Goal: Use online tool/utility: Utilize a website feature to perform a specific function

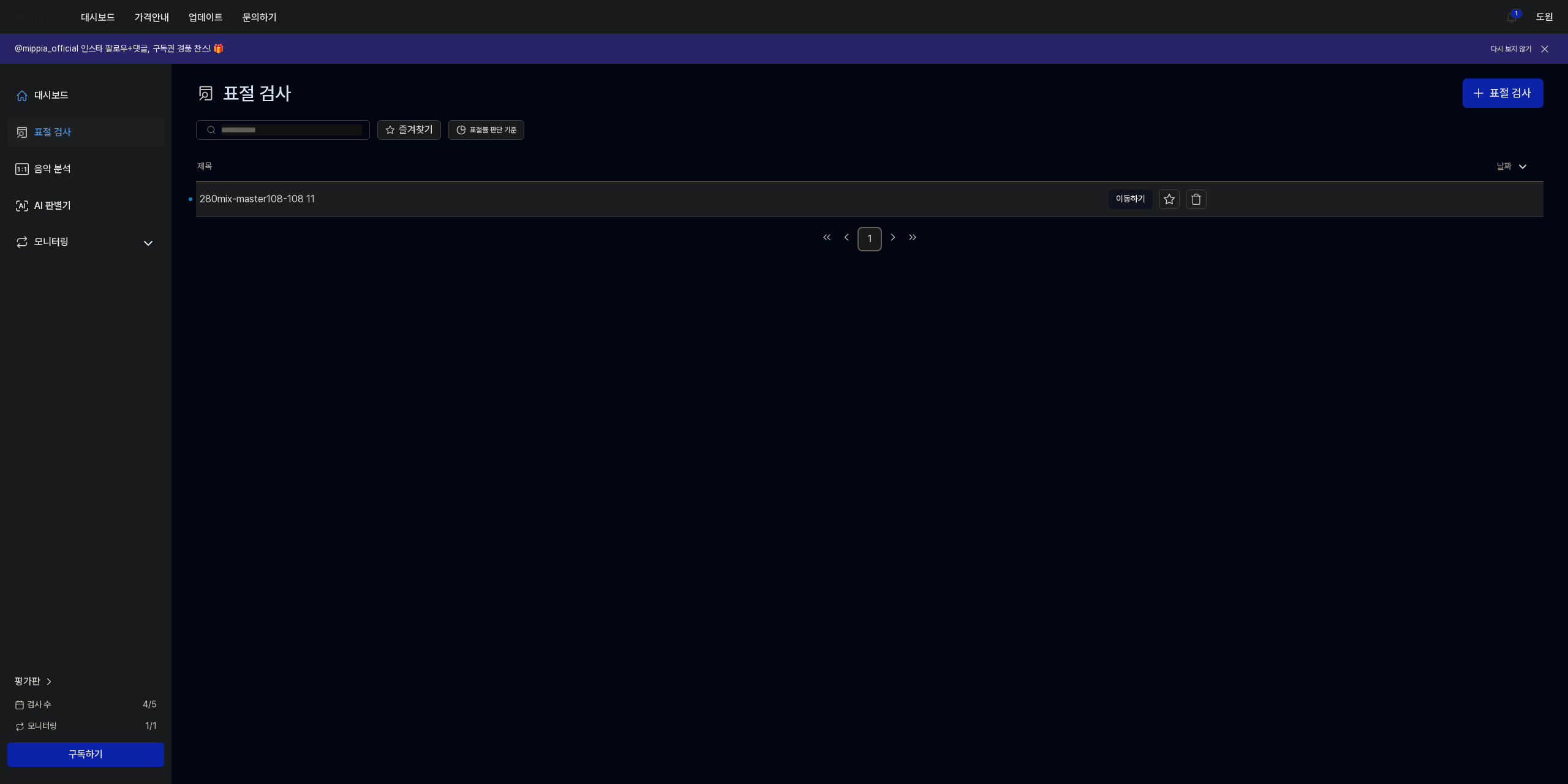
click at [275, 197] on div "280mix-master108-108 11" at bounding box center [257, 200] width 115 height 15
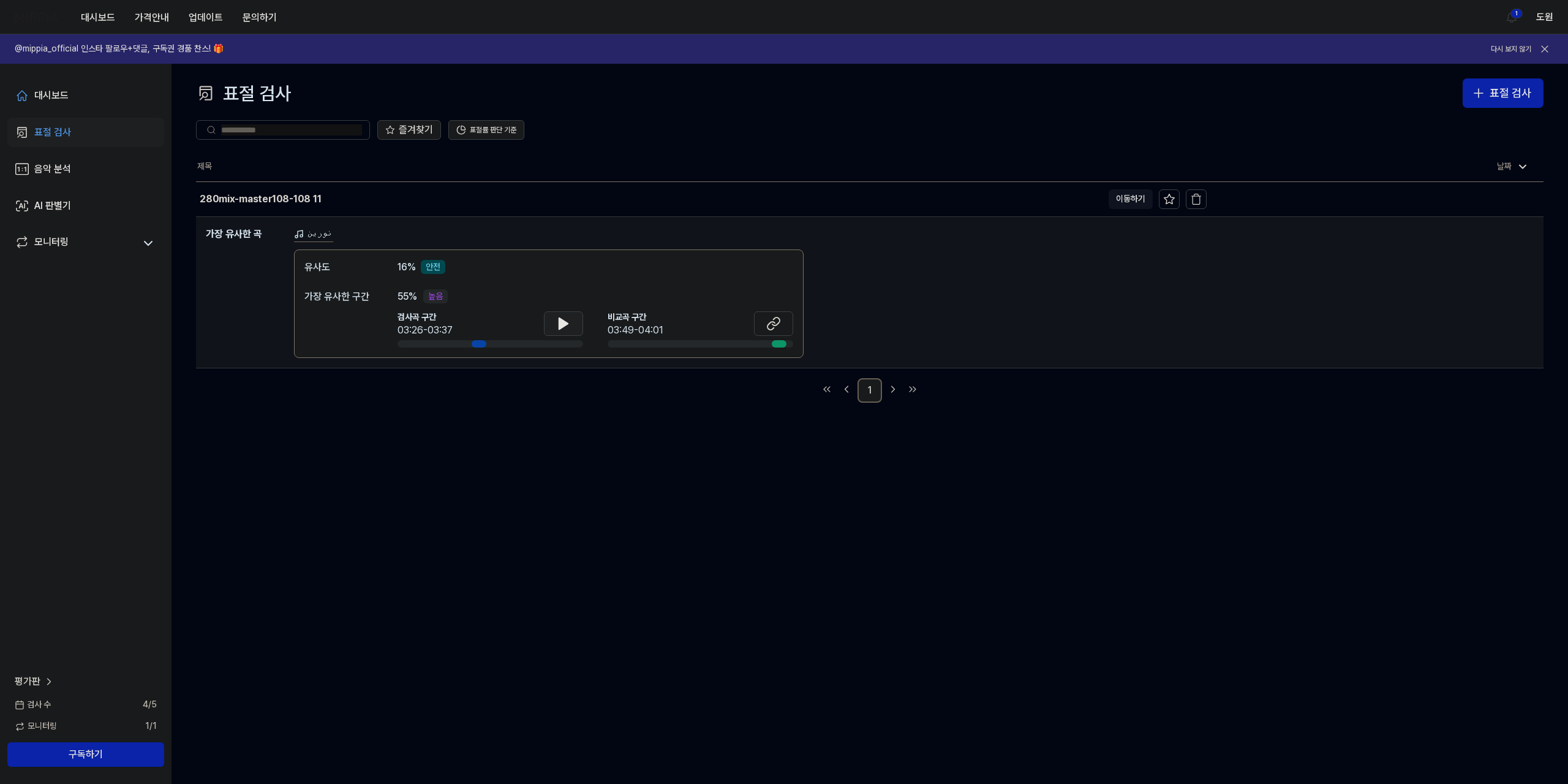
click at [564, 326] on icon at bounding box center [563, 323] width 8 height 11
click at [565, 326] on icon at bounding box center [566, 323] width 3 height 10
click at [775, 326] on icon at bounding box center [776, 321] width 8 height 8
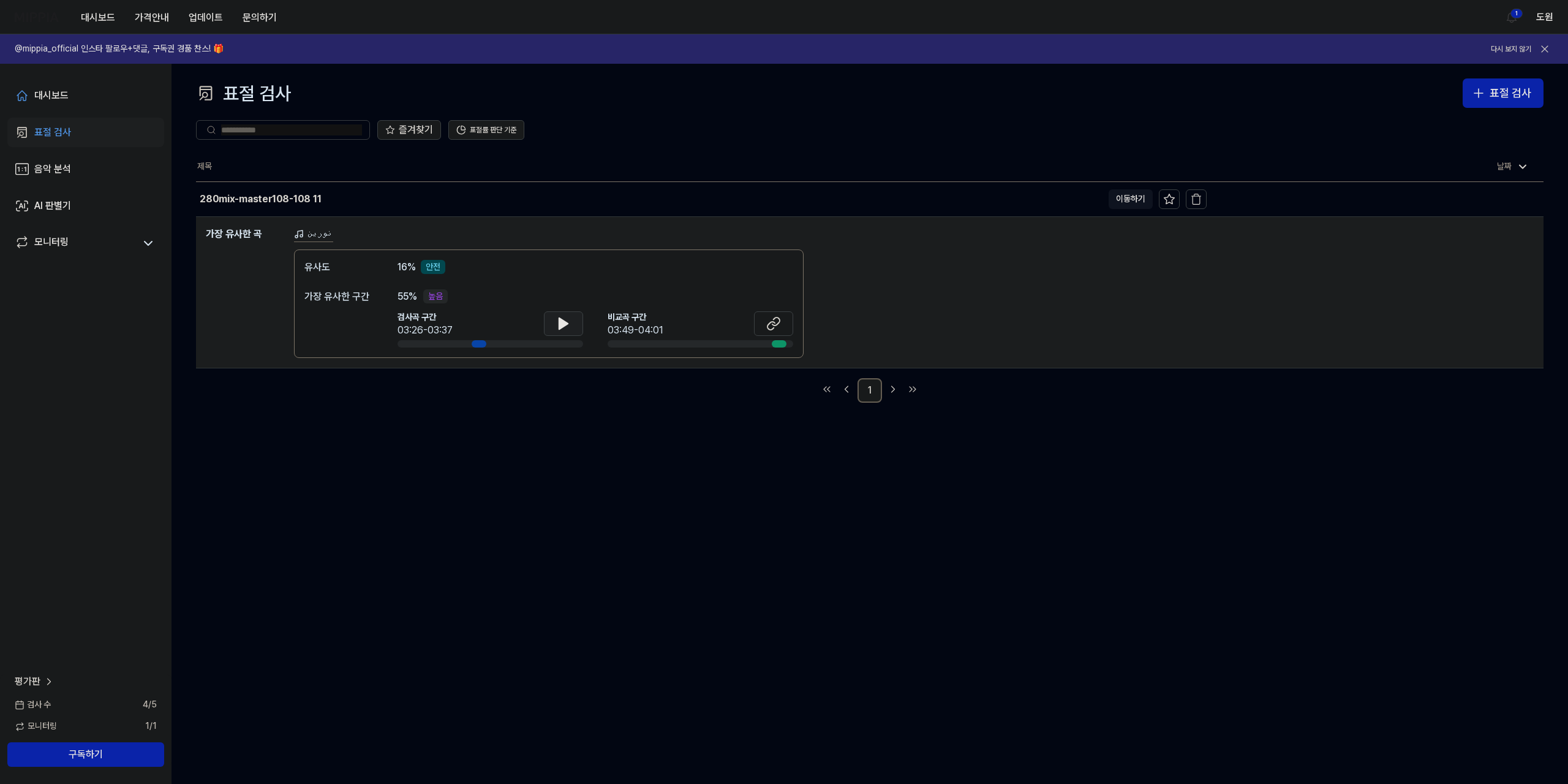
click at [561, 319] on icon at bounding box center [563, 323] width 8 height 11
click at [566, 319] on icon at bounding box center [566, 323] width 3 height 10
click at [567, 319] on icon at bounding box center [563, 324] width 15 height 15
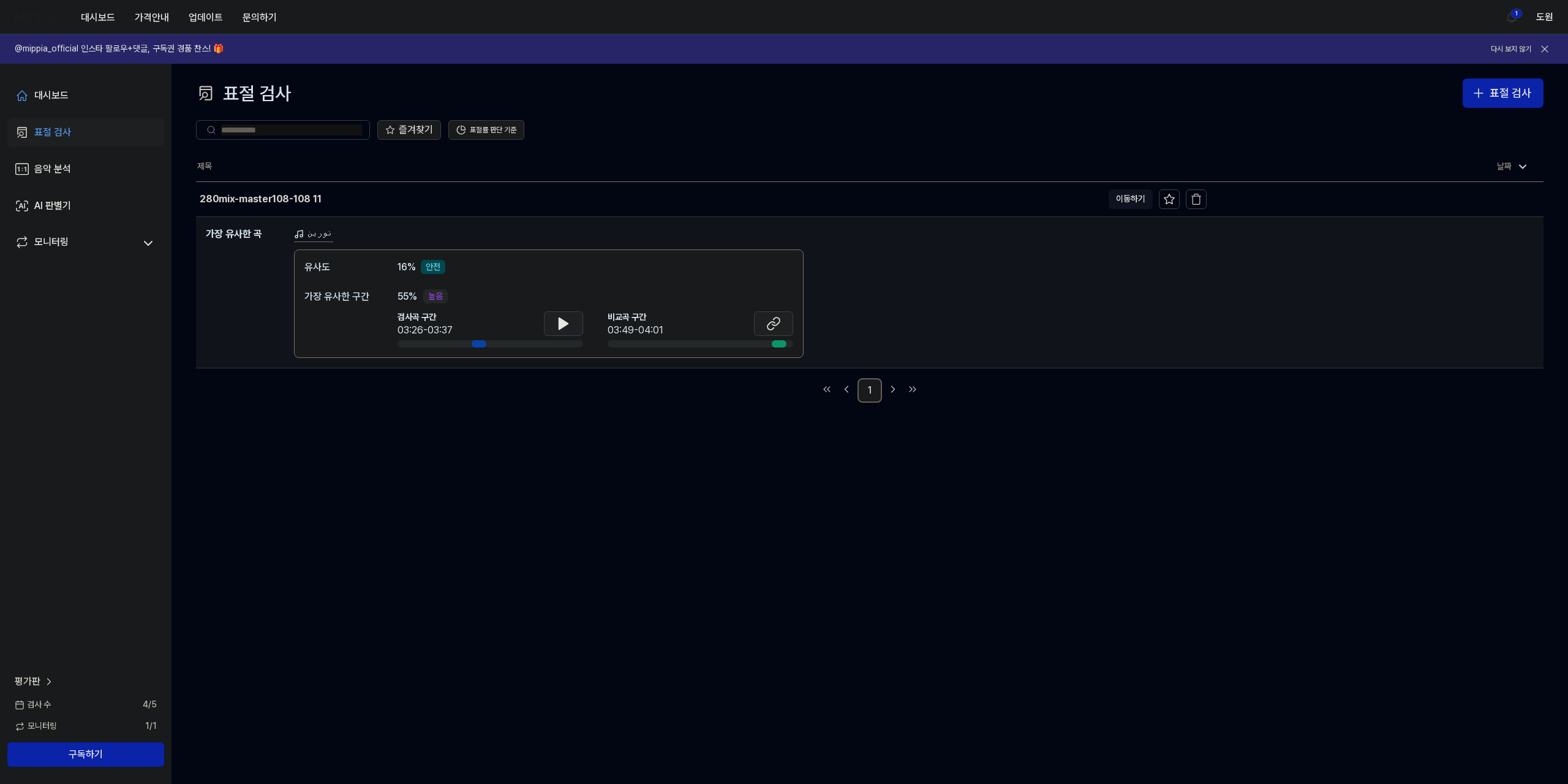
click at [779, 326] on icon at bounding box center [774, 324] width 15 height 15
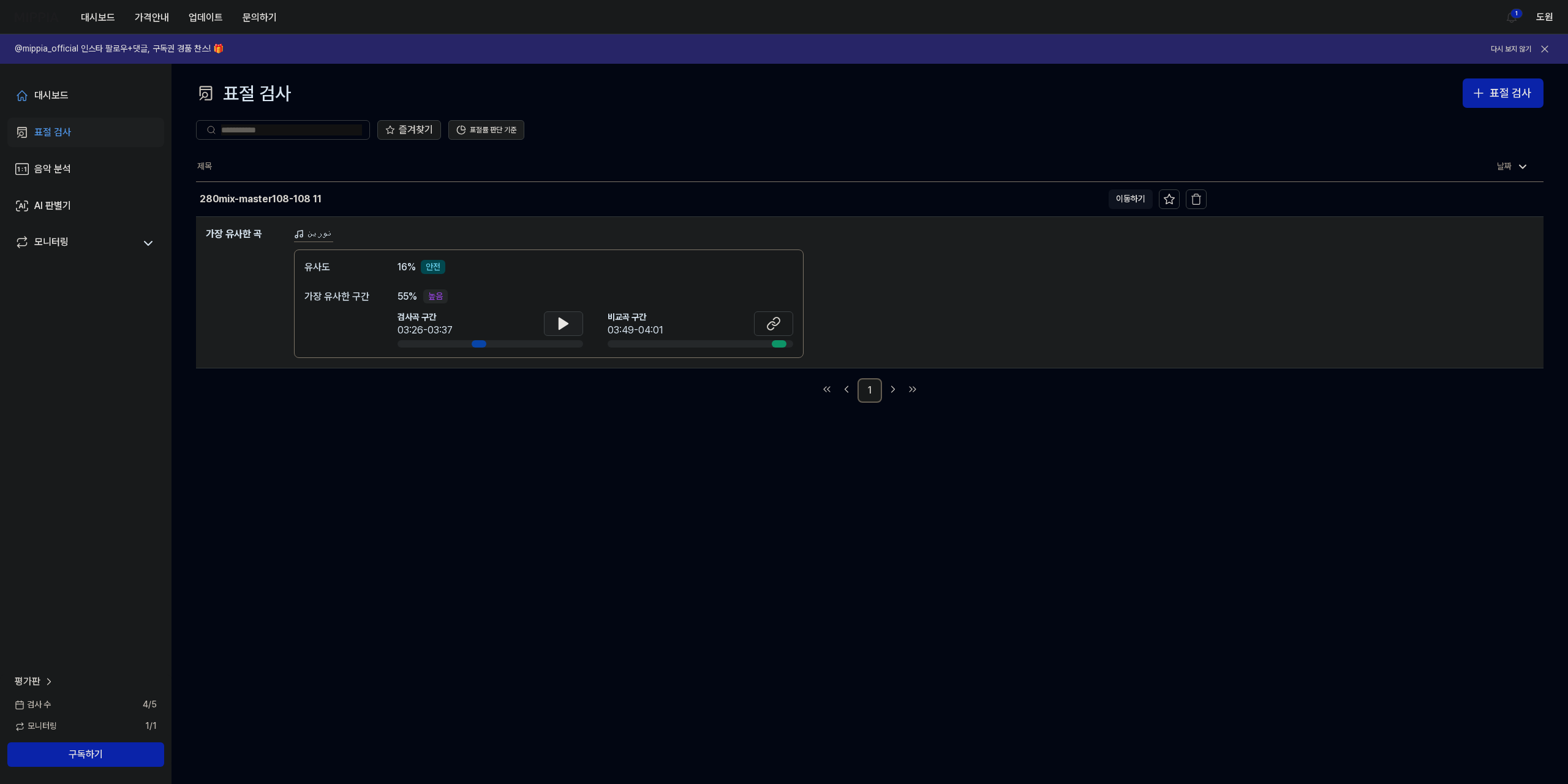
click at [496, 126] on button "표절률 판단 기준" at bounding box center [486, 129] width 76 height 19
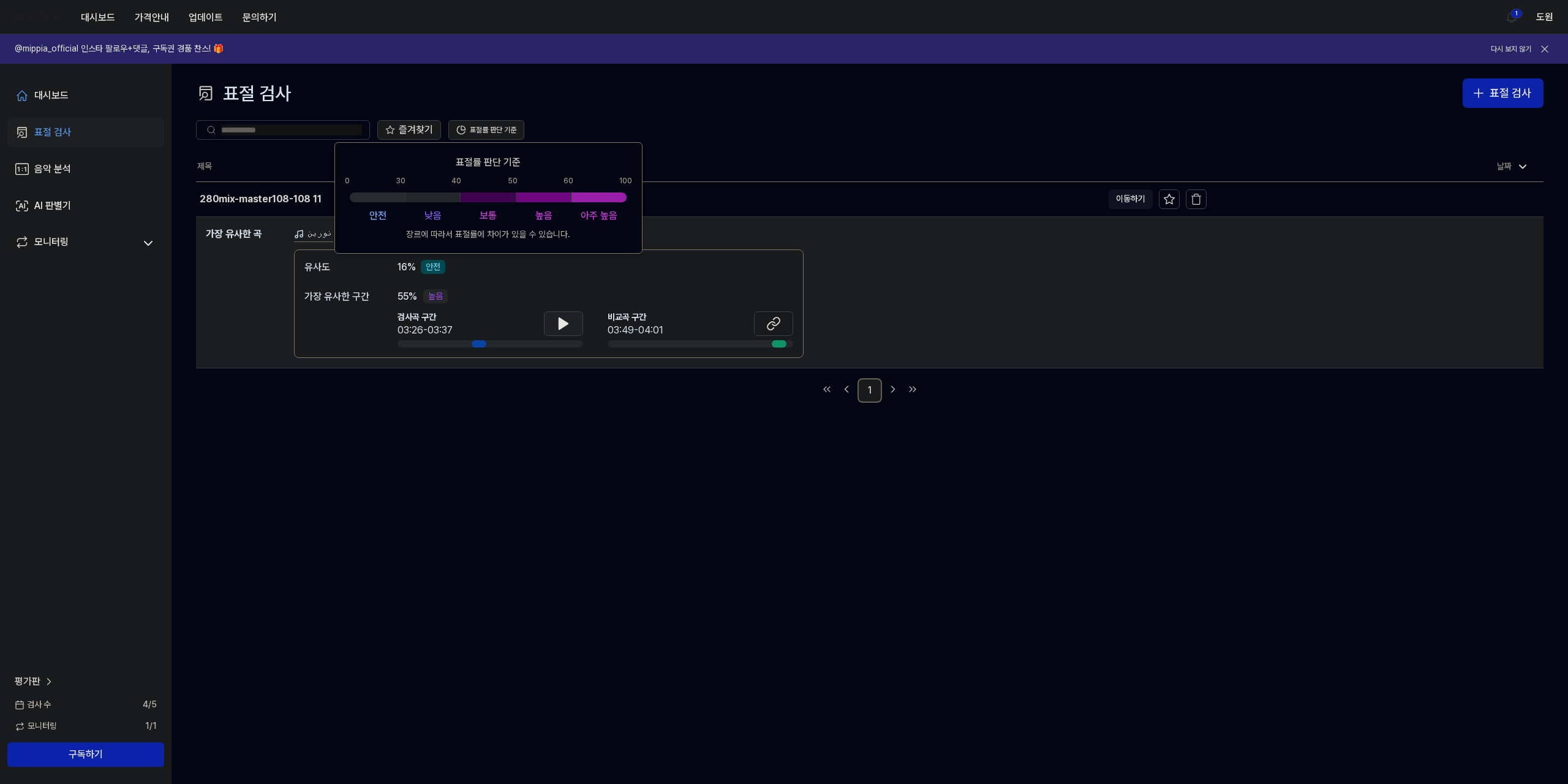
click at [597, 109] on div "즐겨찾기 표절률 판단 기준" at bounding box center [870, 129] width 1348 height 44
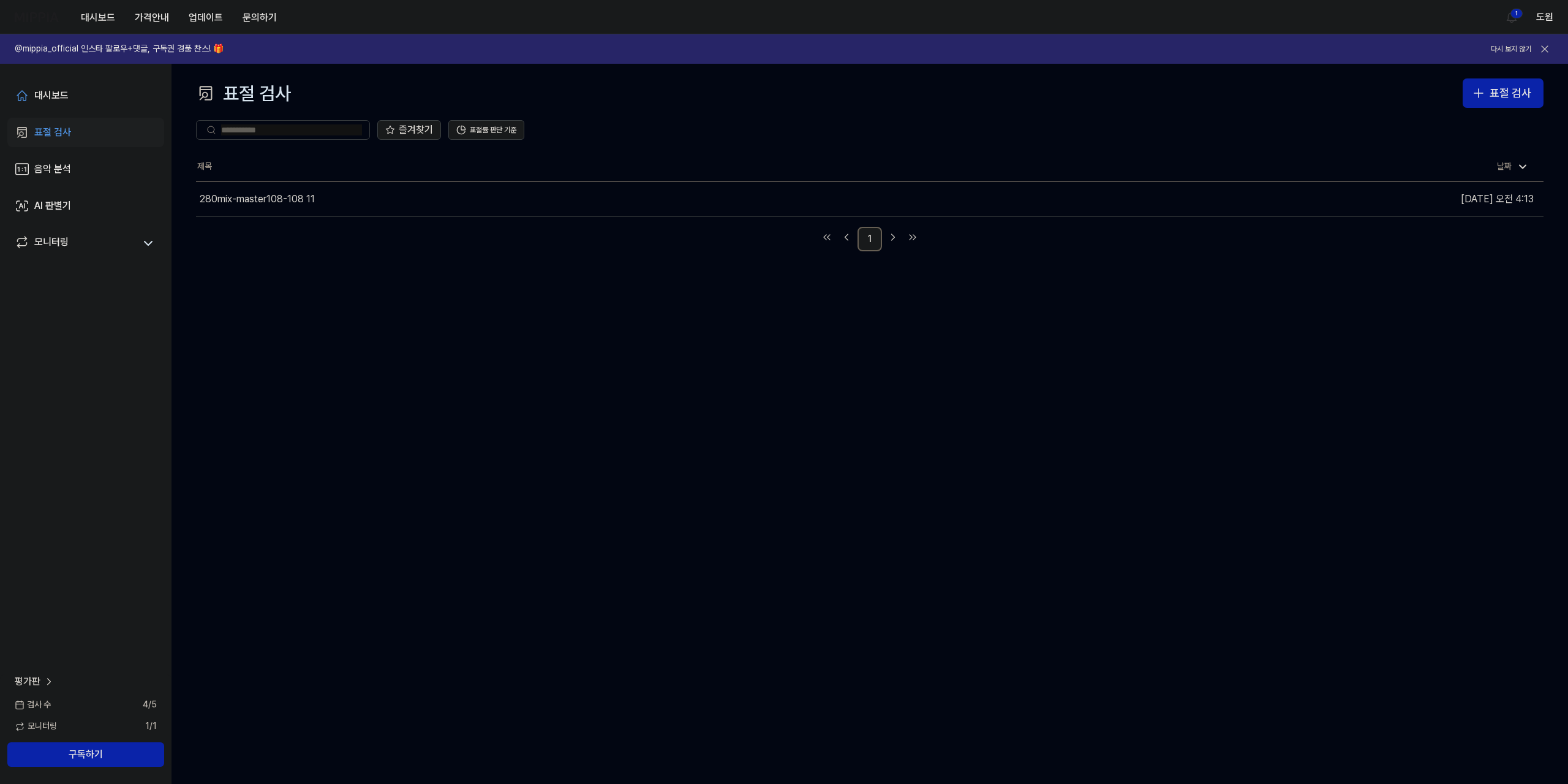
click at [45, 129] on div "표절 검사" at bounding box center [53, 133] width 37 height 15
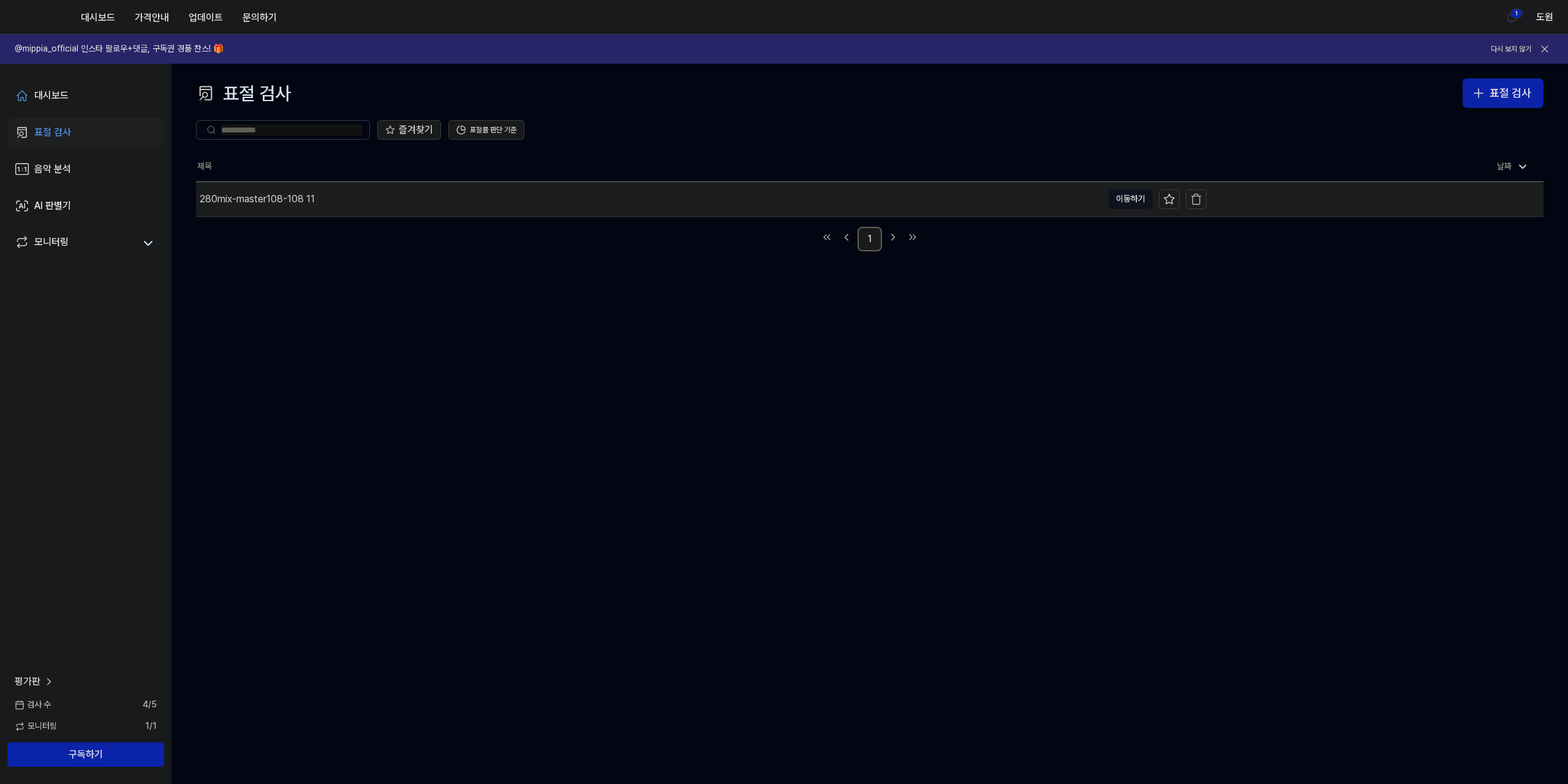
click at [279, 201] on div "280mix-master108-108 11" at bounding box center [257, 200] width 115 height 15
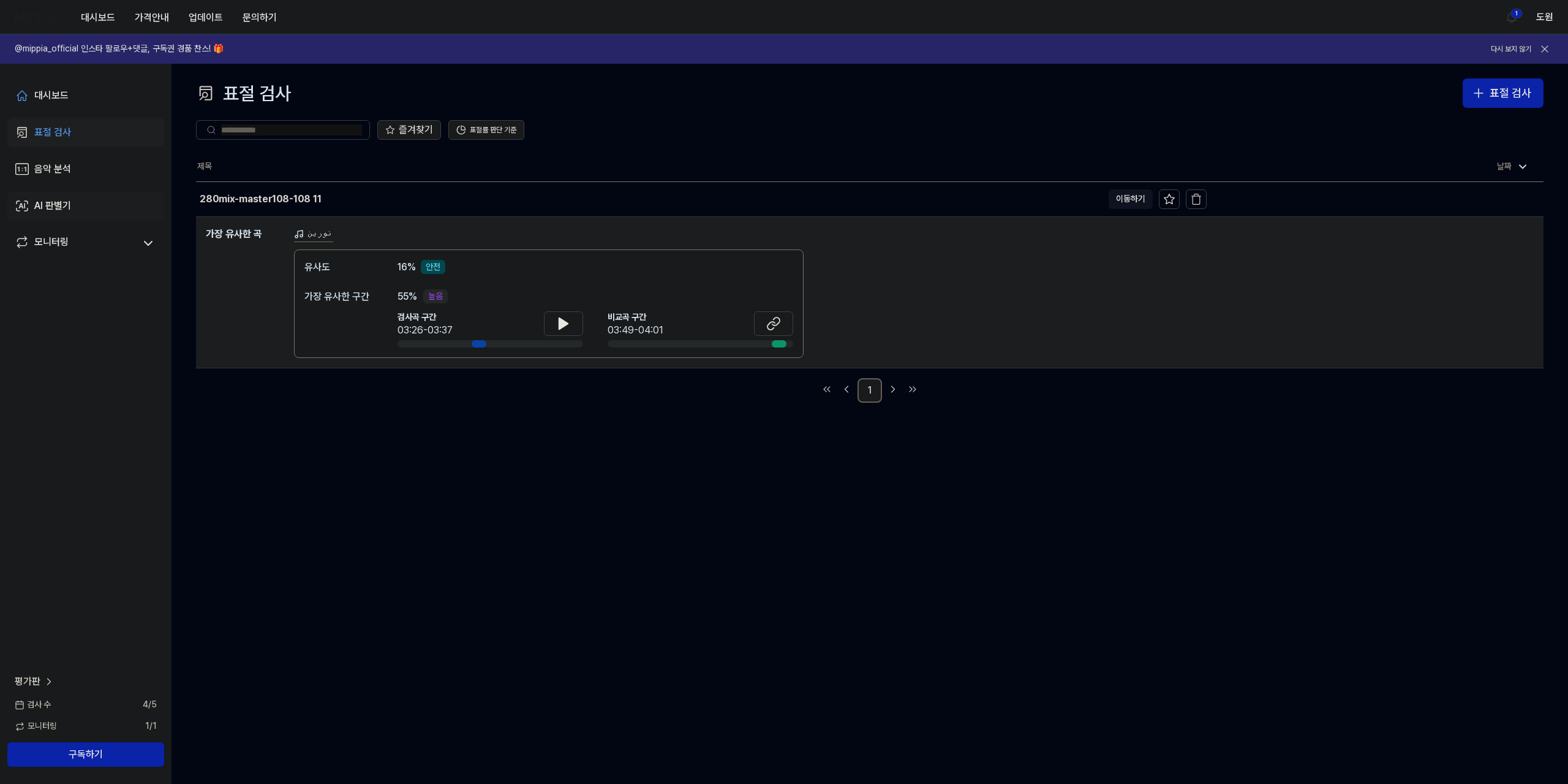
click at [58, 206] on div "AI 판별기" at bounding box center [53, 206] width 37 height 15
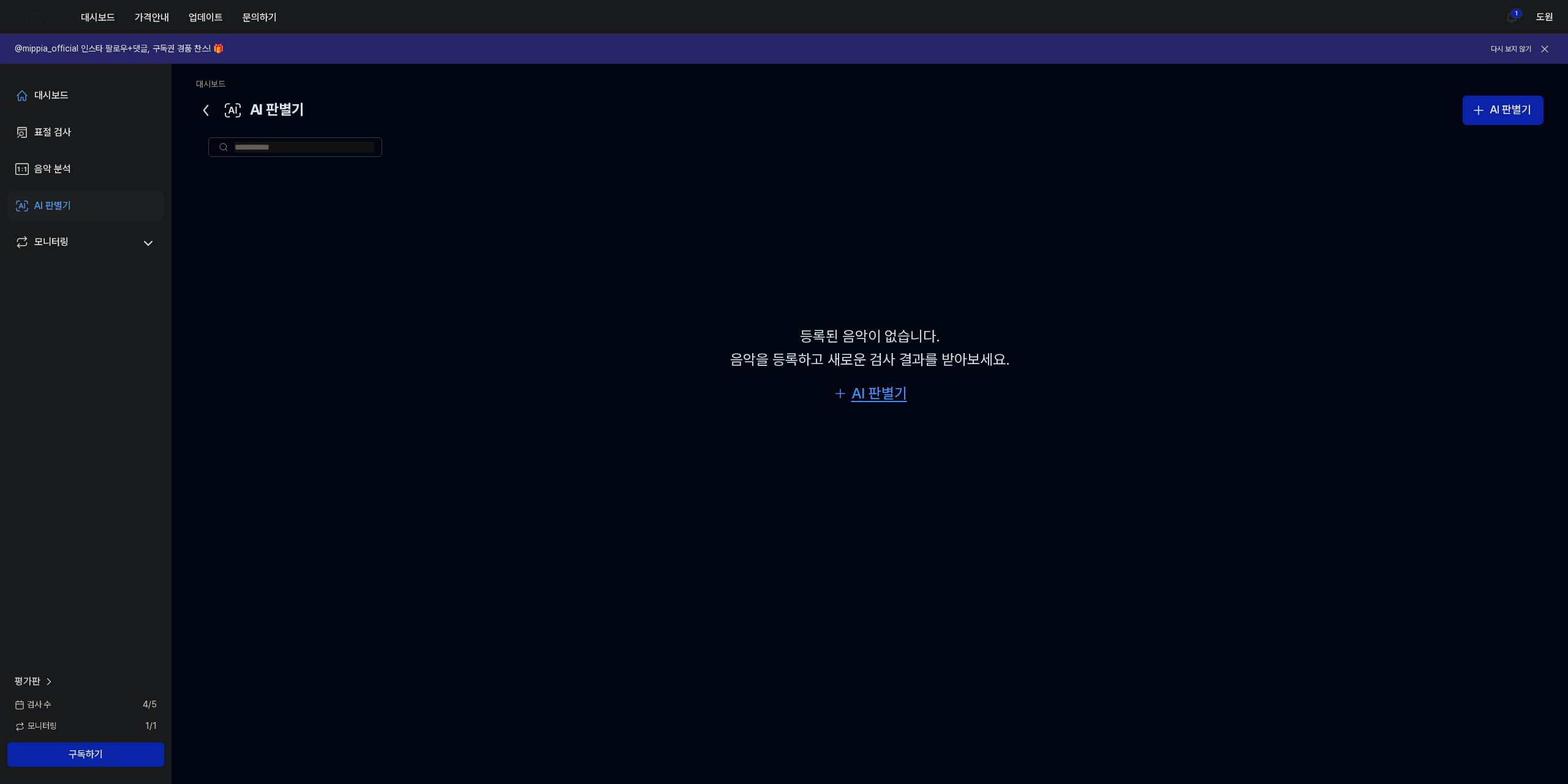
click at [855, 400] on div "AI 판별기" at bounding box center [879, 393] width 56 height 23
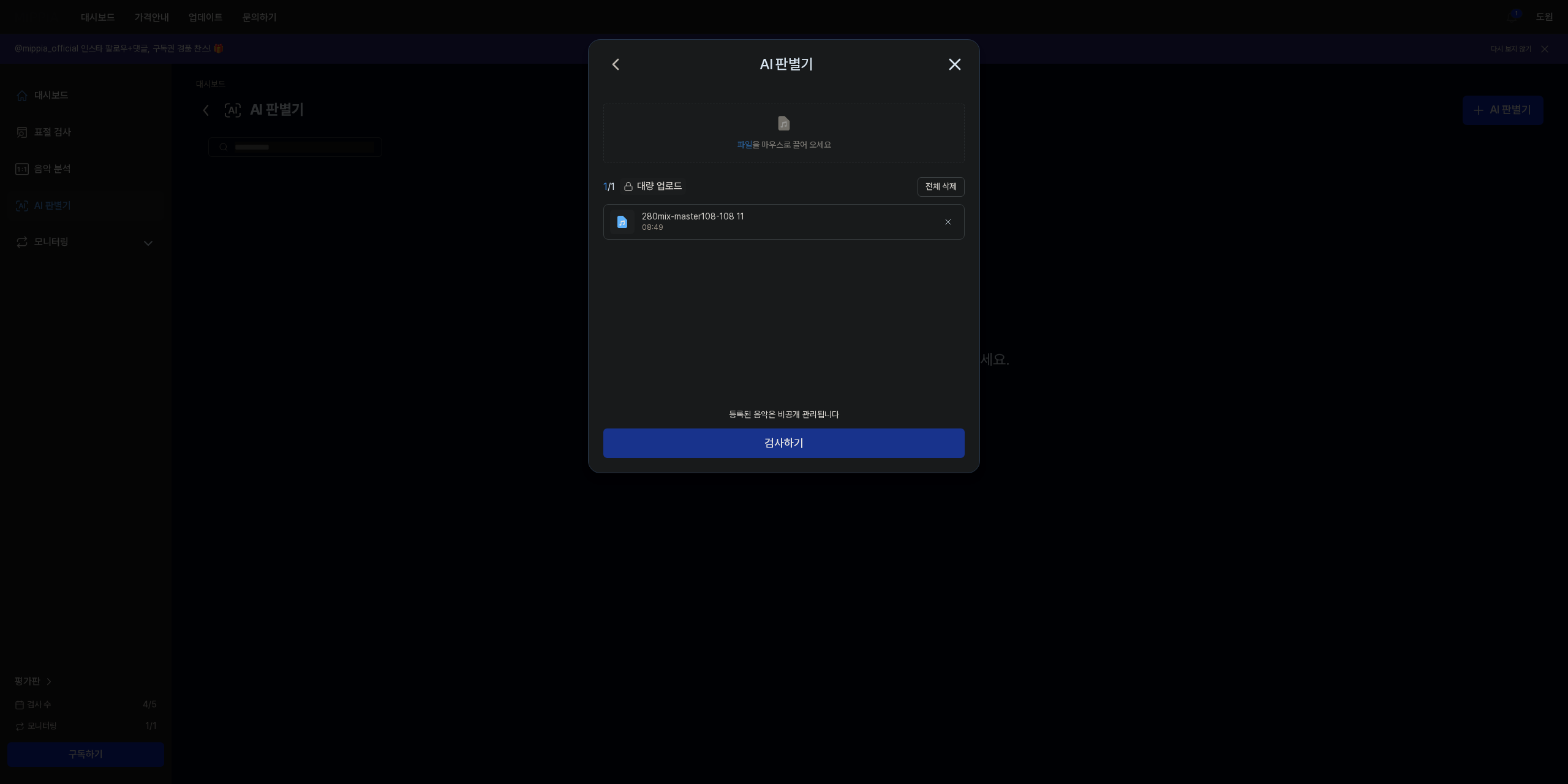
click at [754, 448] on button "검사하기" at bounding box center [784, 443] width 361 height 29
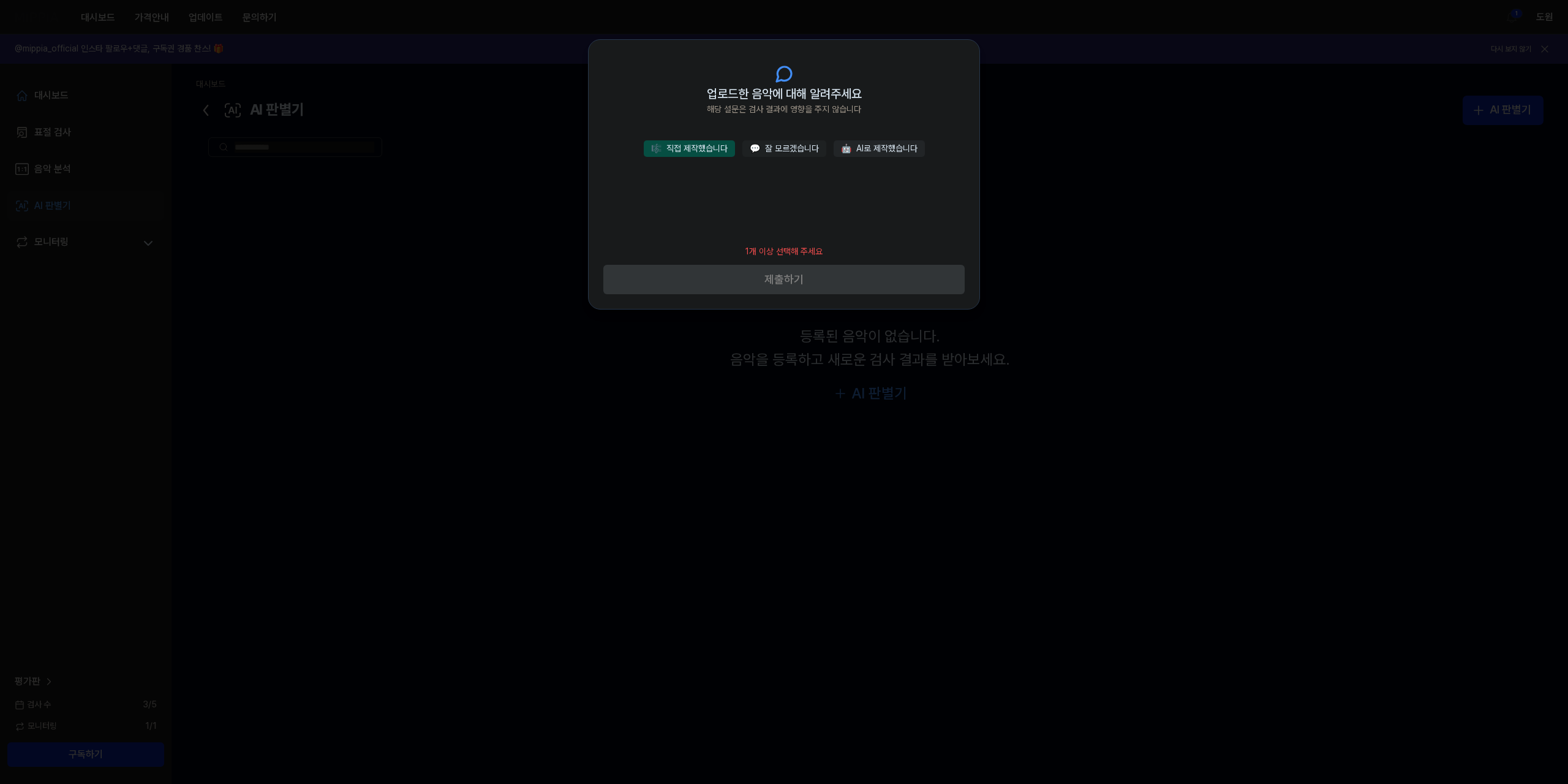
click at [783, 282] on footer "1개 이상 선택해 주세요 제출하기" at bounding box center [784, 267] width 361 height 57
click at [678, 146] on button "🎼 직접 제작했습니다" at bounding box center [688, 149] width 91 height 18
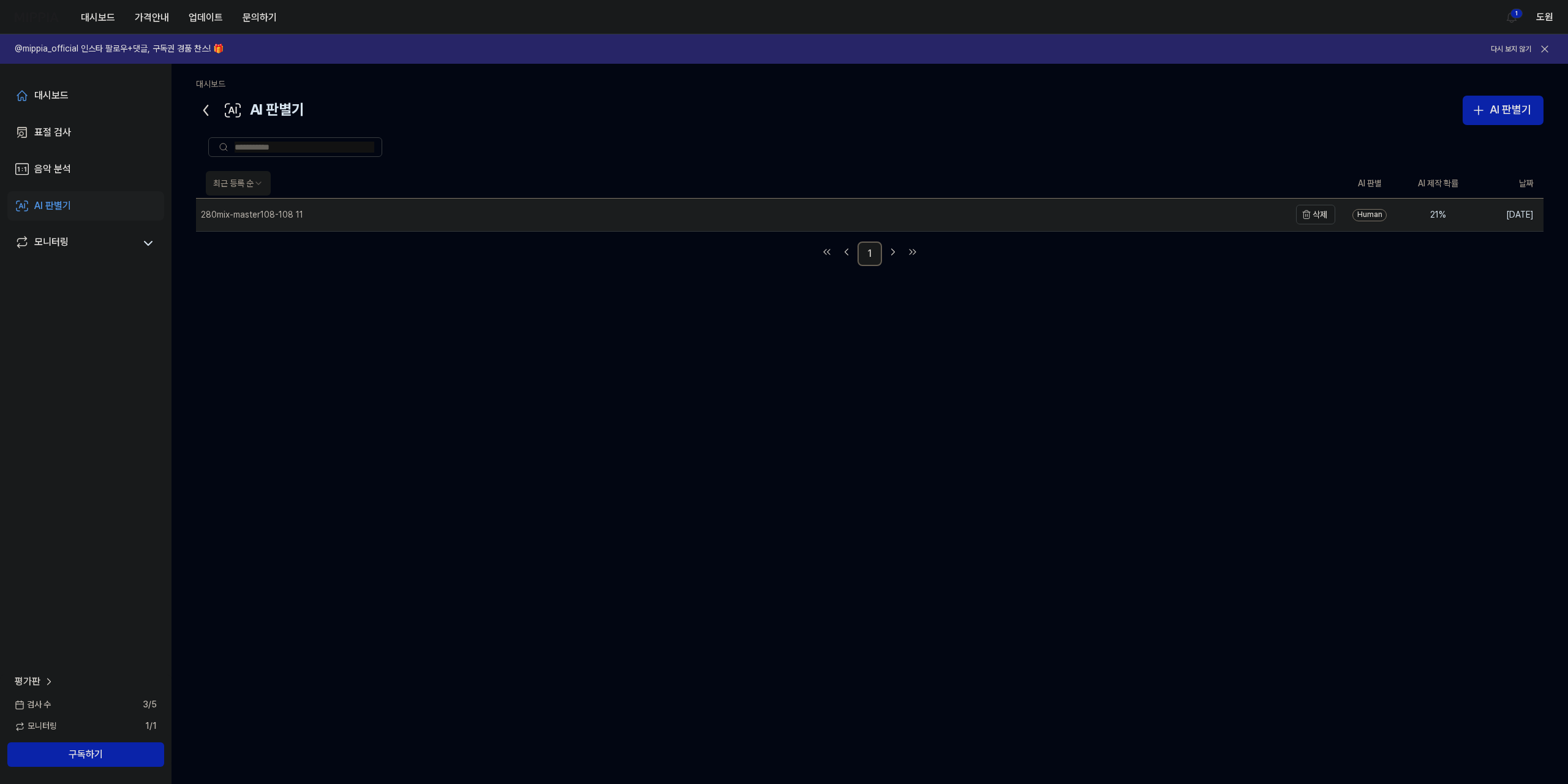
click at [269, 215] on div "280mix-master108-108 11" at bounding box center [252, 215] width 103 height 13
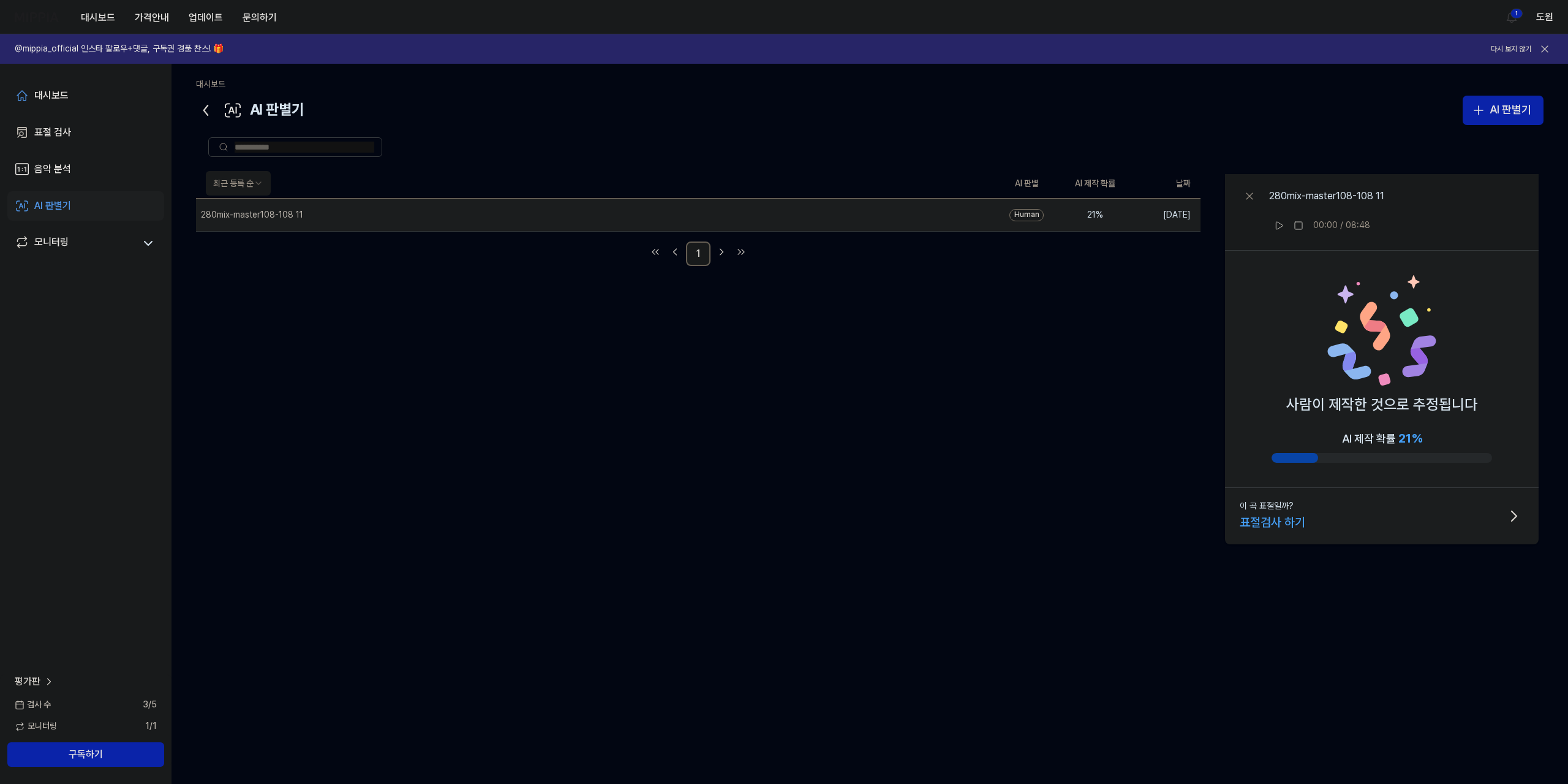
click at [795, 473] on div "최근 등록 순 AI 판별 AI 제작 확률 날짜 280mix-master108-108 11 삭제 Human 21 % [DATE] 1 280mix…" at bounding box center [870, 424] width 1348 height 509
click at [49, 169] on div "음악 분석" at bounding box center [53, 169] width 37 height 15
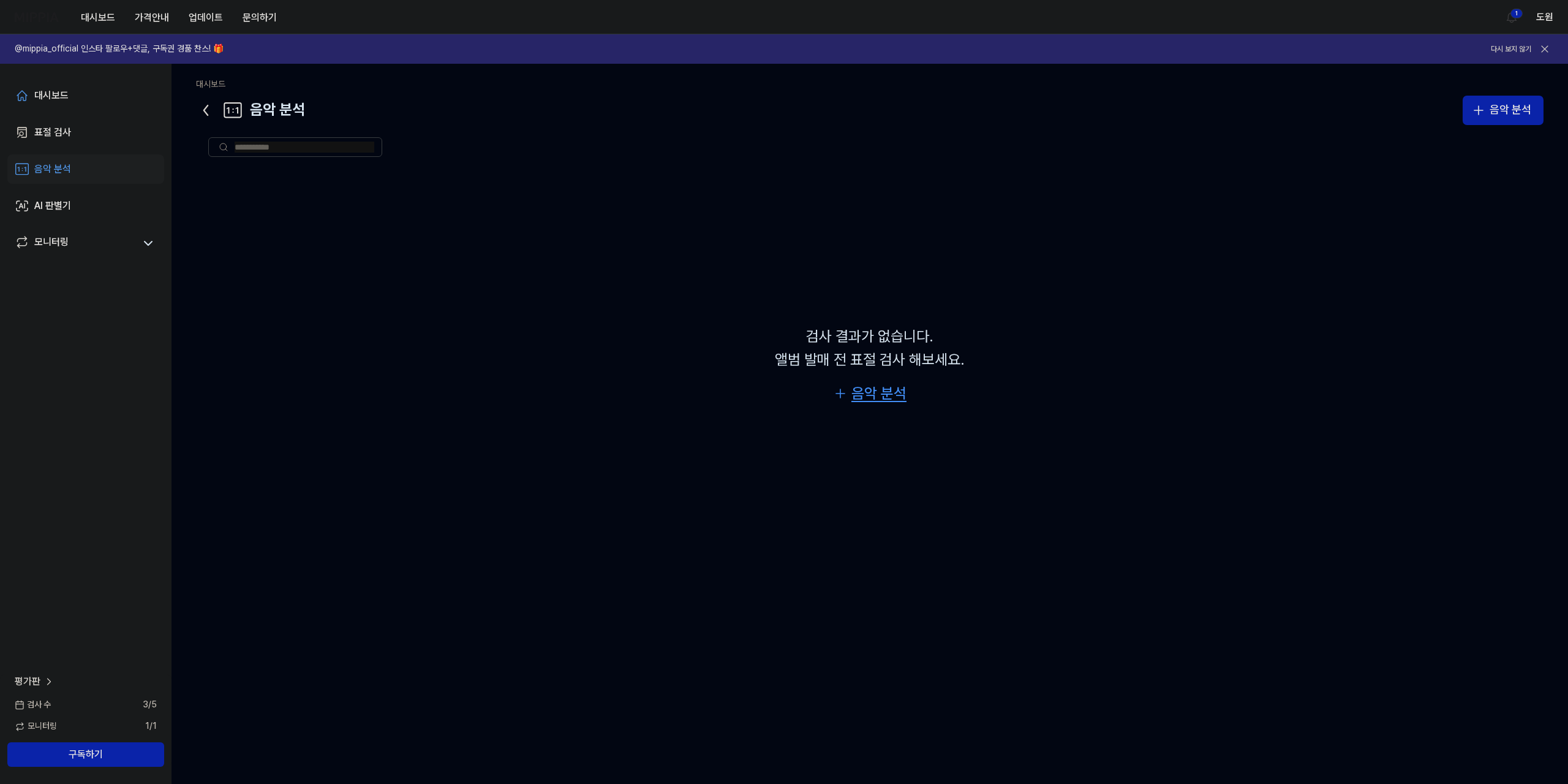
click at [881, 391] on div "음악 분석" at bounding box center [879, 393] width 55 height 23
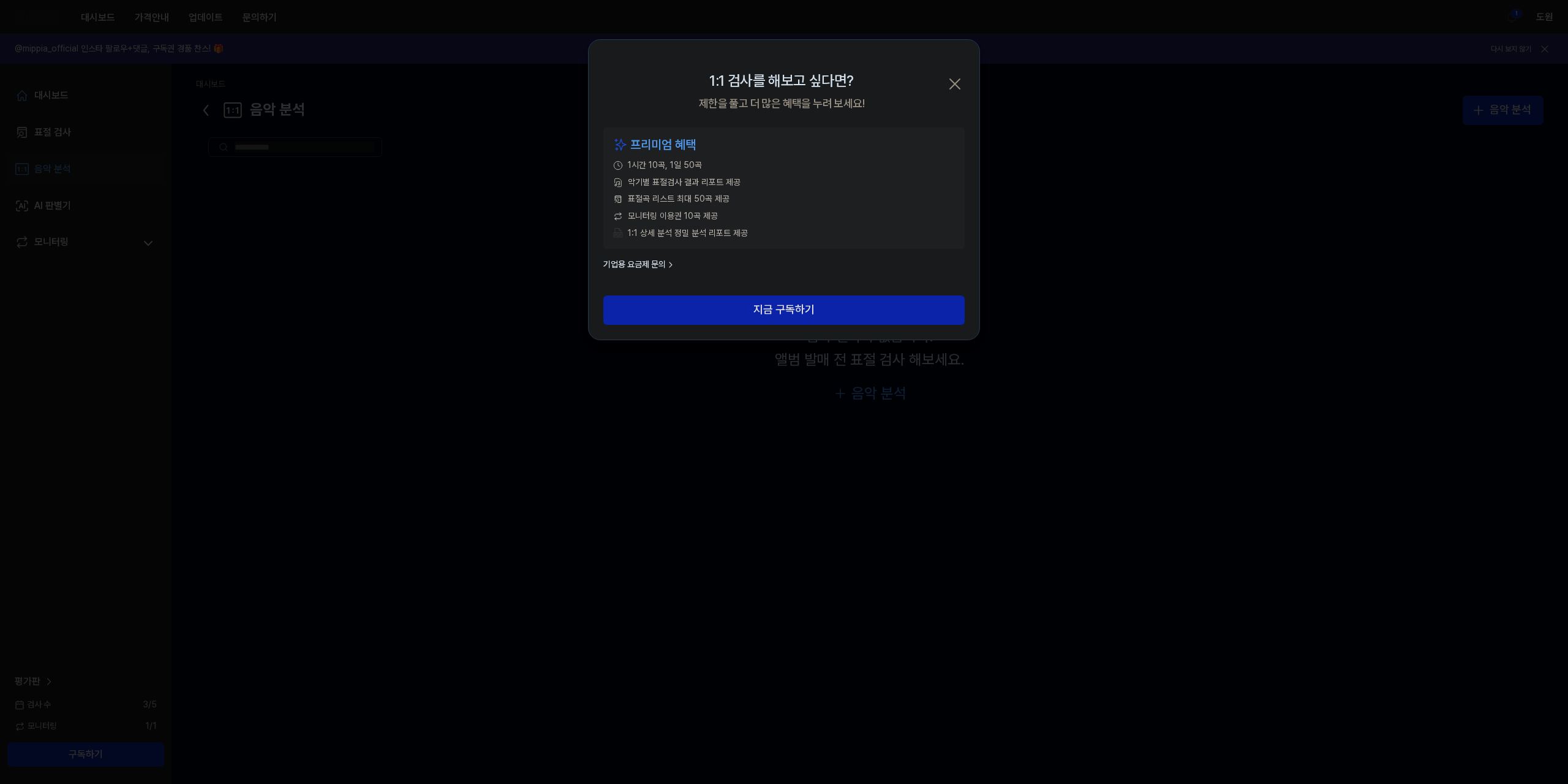
click at [959, 84] on icon "button" at bounding box center [955, 83] width 19 height 19
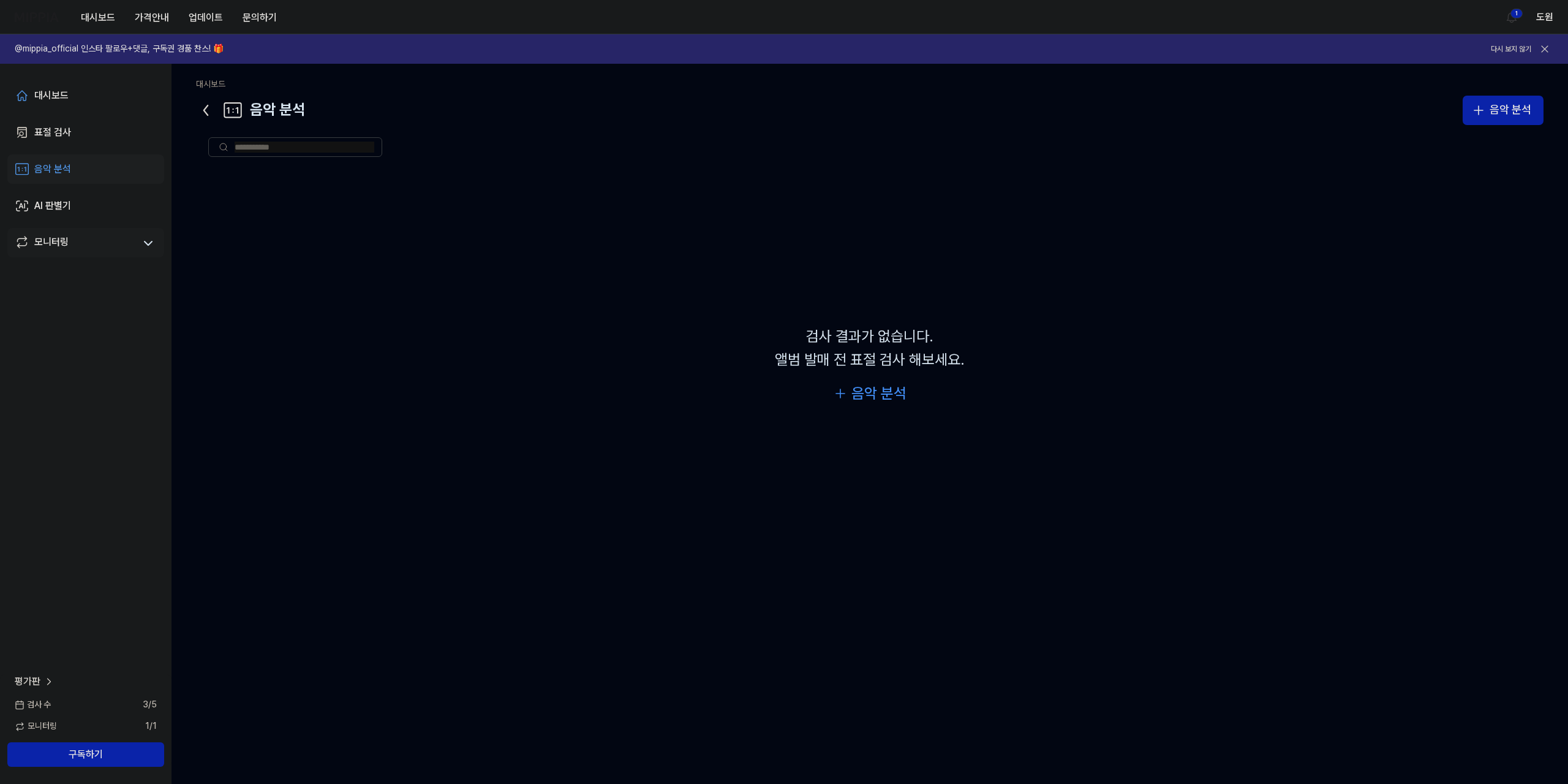
click at [39, 240] on div "모니터링" at bounding box center [51, 243] width 34 height 18
